Goal: Communication & Community: Answer question/provide support

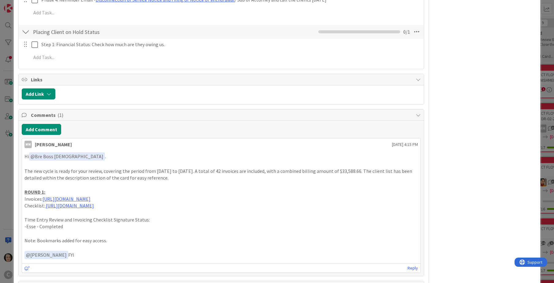
scroll to position [784, 0]
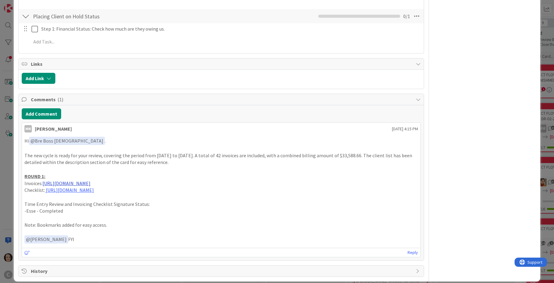
drag, startPoint x: 172, startPoint y: 177, endPoint x: 43, endPoint y: 178, distance: 129.0
click at [43, 180] on p "Invoices: [URL][DOMAIN_NAME]" at bounding box center [220, 183] width 393 height 7
copy p "[URL][DOMAIN_NAME]"
click at [41, 109] on button "Add Comment" at bounding box center [41, 113] width 39 height 11
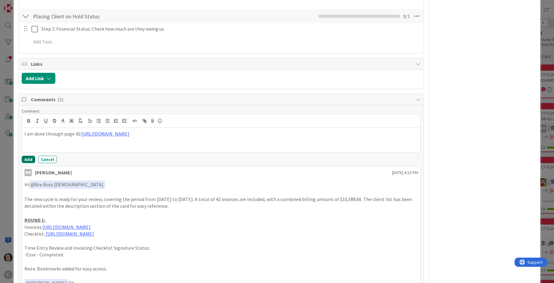
click at [26, 156] on button "Add" at bounding box center [28, 159] width 13 height 7
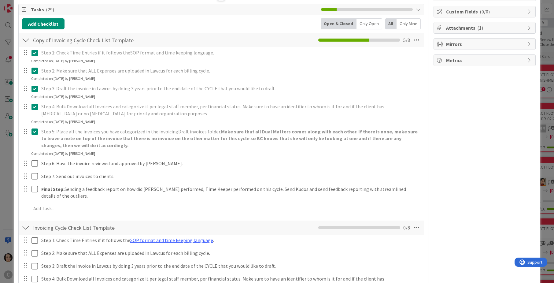
scroll to position [0, 0]
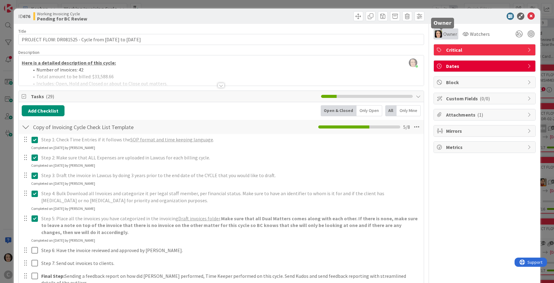
click at [369, 32] on span "Owner" at bounding box center [450, 33] width 14 height 7
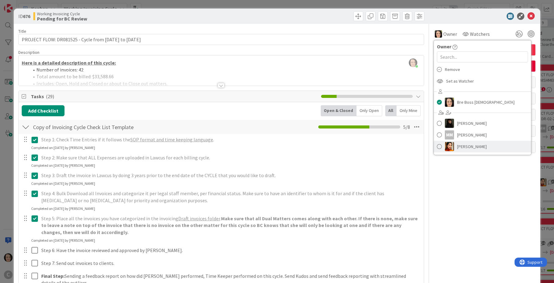
click at [369, 145] on span "[PERSON_NAME]" at bounding box center [472, 146] width 30 height 9
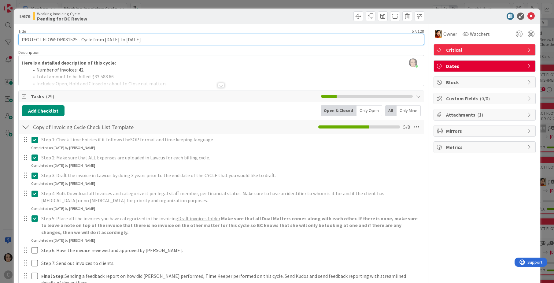
drag, startPoint x: 163, startPoint y: 40, endPoint x: 15, endPoint y: 35, distance: 147.7
click at [369, 15] on icon at bounding box center [530, 16] width 7 height 7
